Goal: Browse casually: Explore the website without a specific task or goal

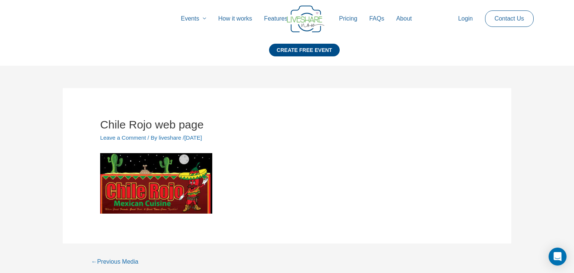
click at [152, 189] on img at bounding box center [156, 183] width 112 height 61
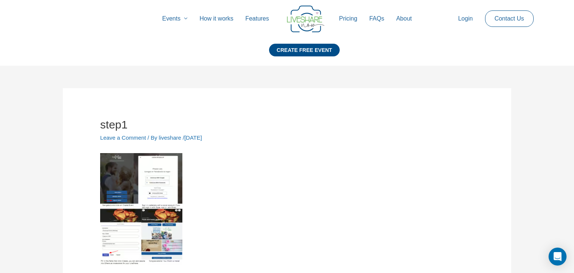
click at [156, 168] on img at bounding box center [141, 209] width 82 height 112
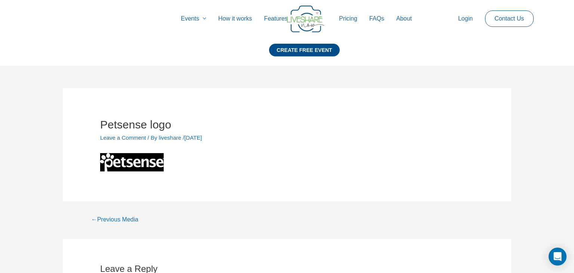
click at [72, 133] on article "Petsense logo Leave a Comment / By liveshare / March 3, 2021" at bounding box center [287, 144] width 448 height 113
